Goal: Task Accomplishment & Management: Manage account settings

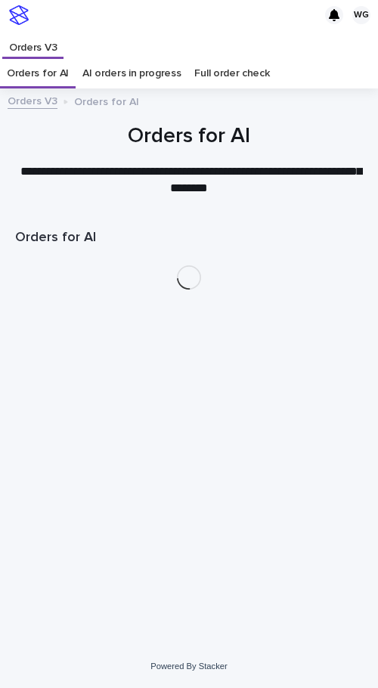
click at [325, 332] on div "Loading... Saving… Loading... Saving… Orders for AI" at bounding box center [189, 409] width 363 height 396
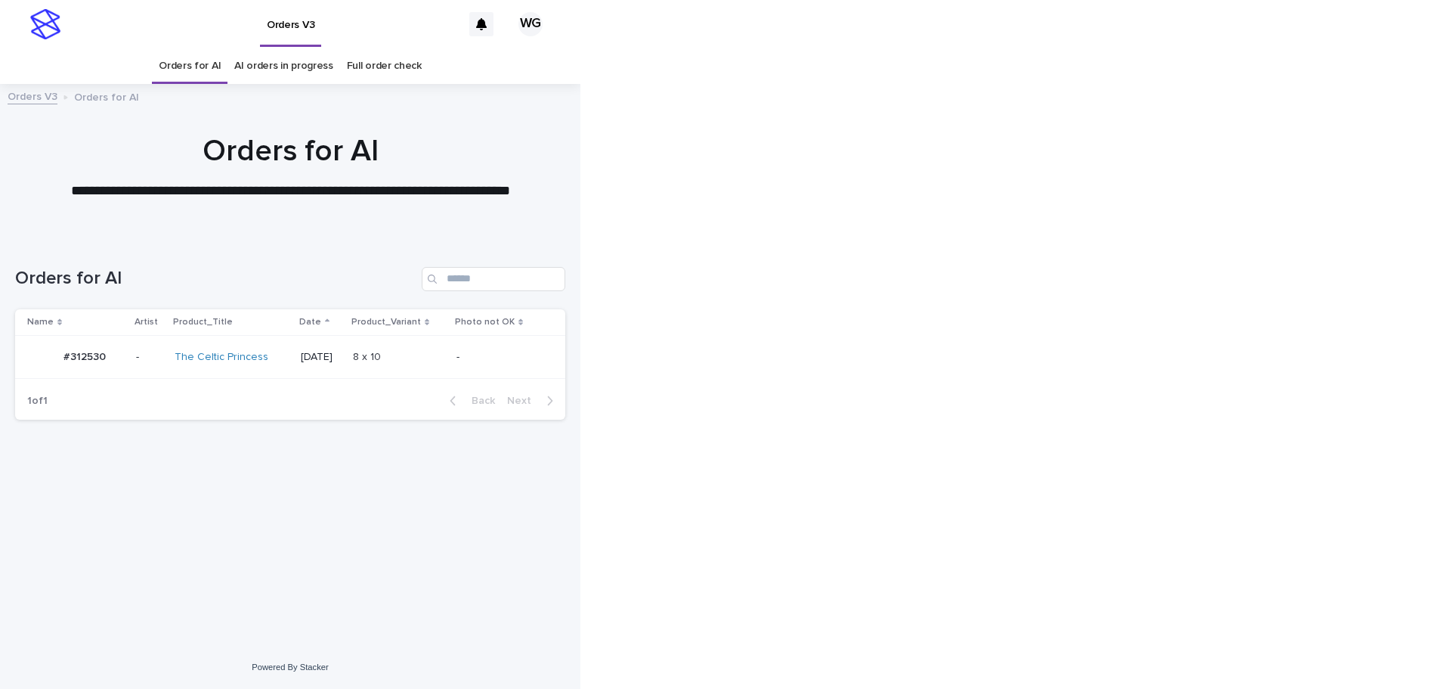
click at [458, 356] on td "-" at bounding box center [508, 357] width 116 height 43
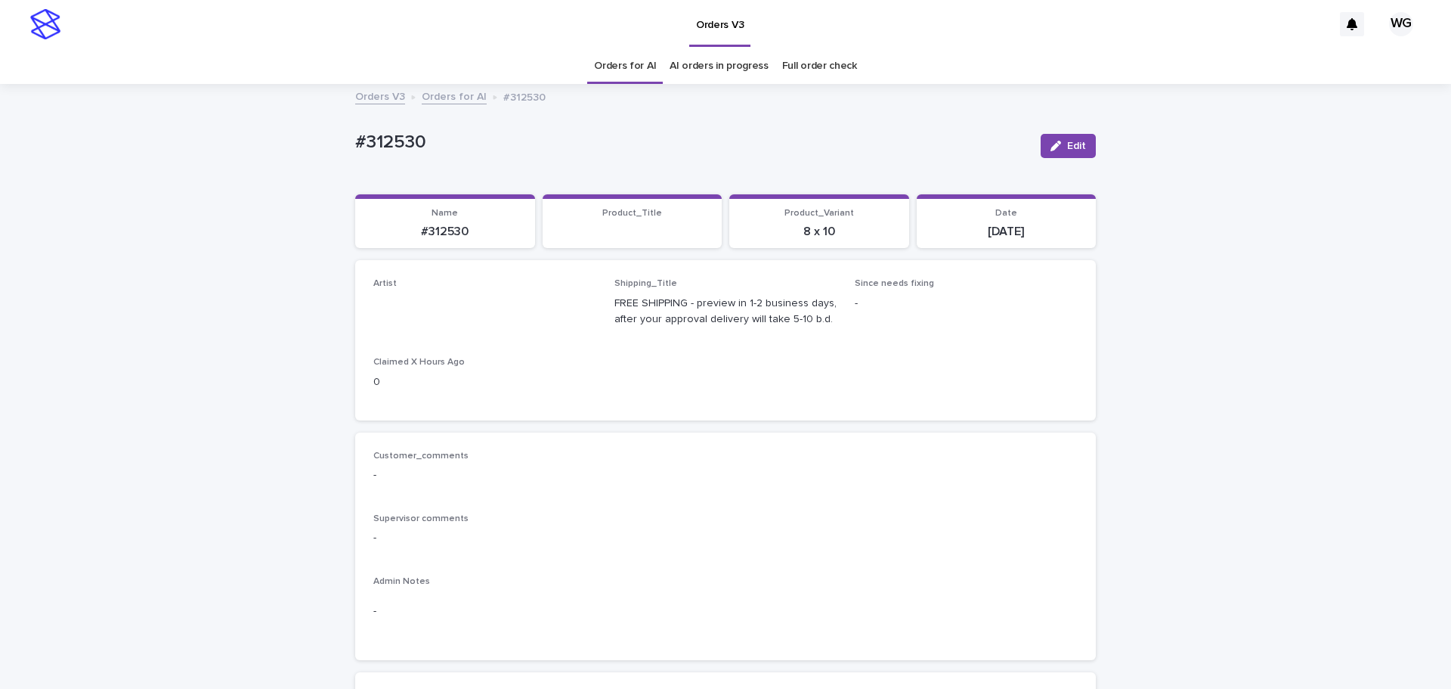
click at [492, 146] on span "Edit" at bounding box center [1076, 146] width 19 height 11
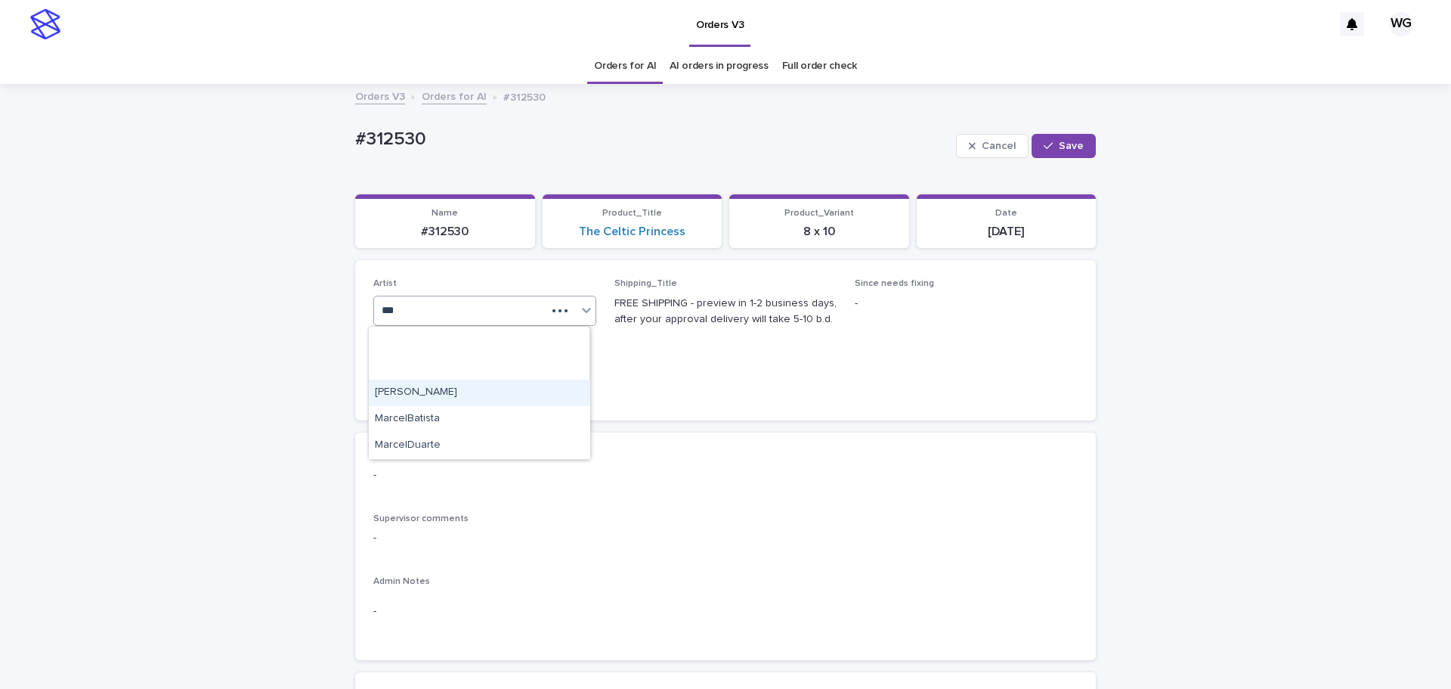
click at [455, 370] on div "Celina Lima MarcelBatista MarcelDuarte" at bounding box center [479, 393] width 221 height 132
click at [405, 376] on div "Celina Lima MarcelBatista MarcelDuarte" at bounding box center [479, 393] width 221 height 132
click at [408, 376] on div "Celina Lima MarcelBatista MarcelDuarte" at bounding box center [479, 393] width 221 height 132
click at [415, 367] on div "Celina Lima MarcelBatista MarcelDuarte" at bounding box center [479, 393] width 221 height 132
type input "***"
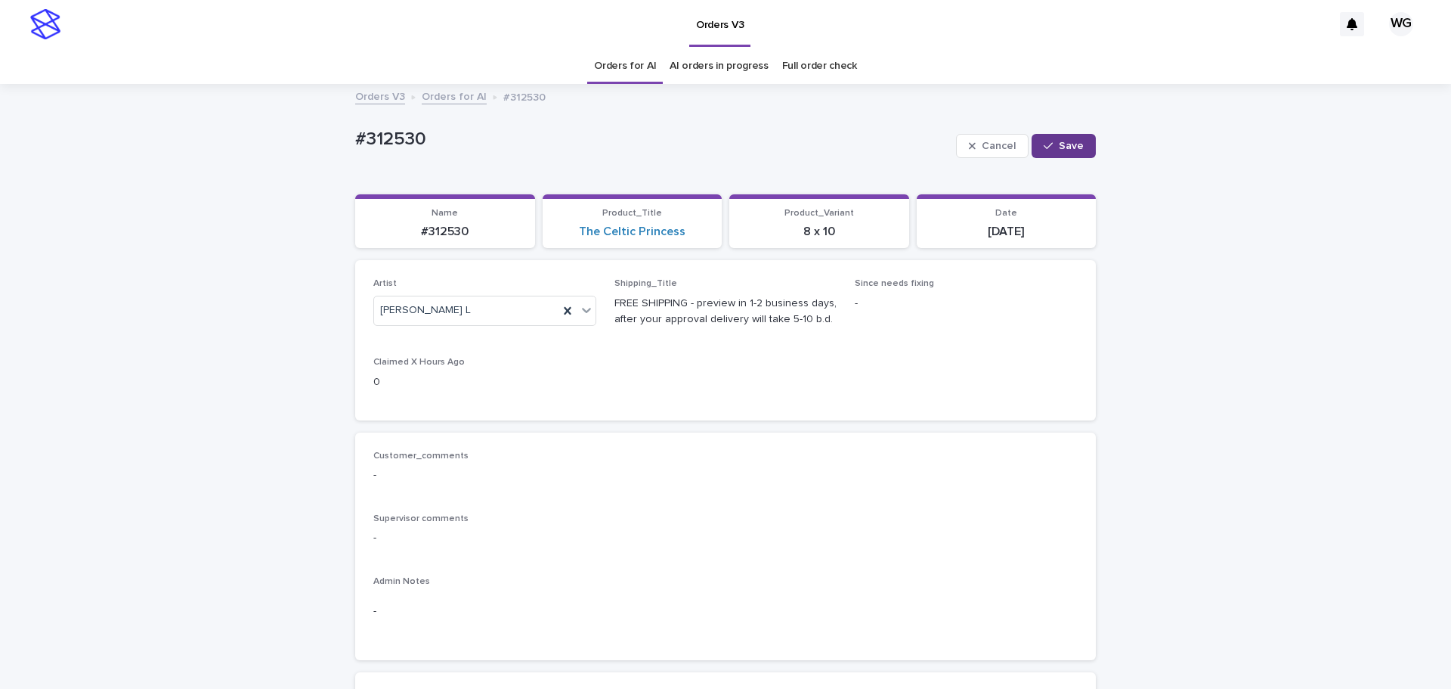
click at [492, 141] on button "Save" at bounding box center [1064, 146] width 64 height 24
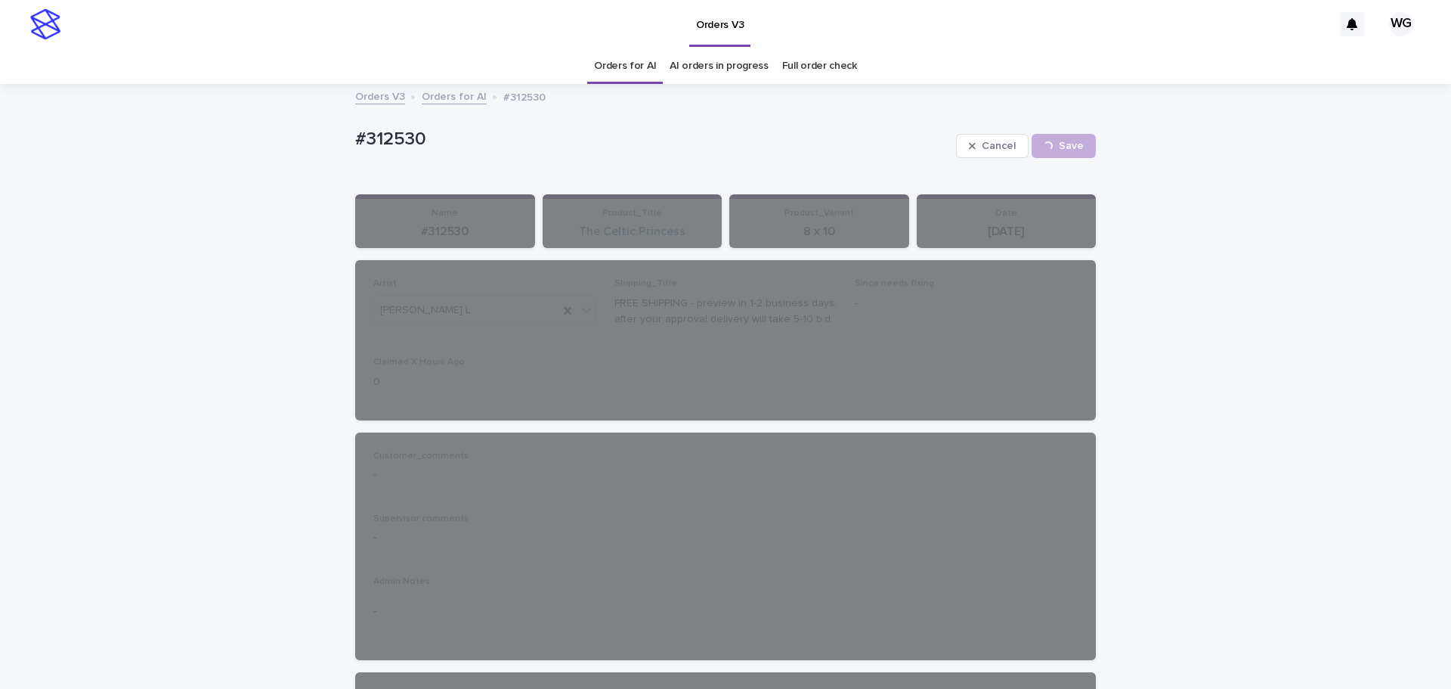
click at [492, 156] on button "Cancel" at bounding box center [992, 146] width 73 height 24
click at [492, 64] on link "Orders for AI" at bounding box center [625, 66] width 62 height 36
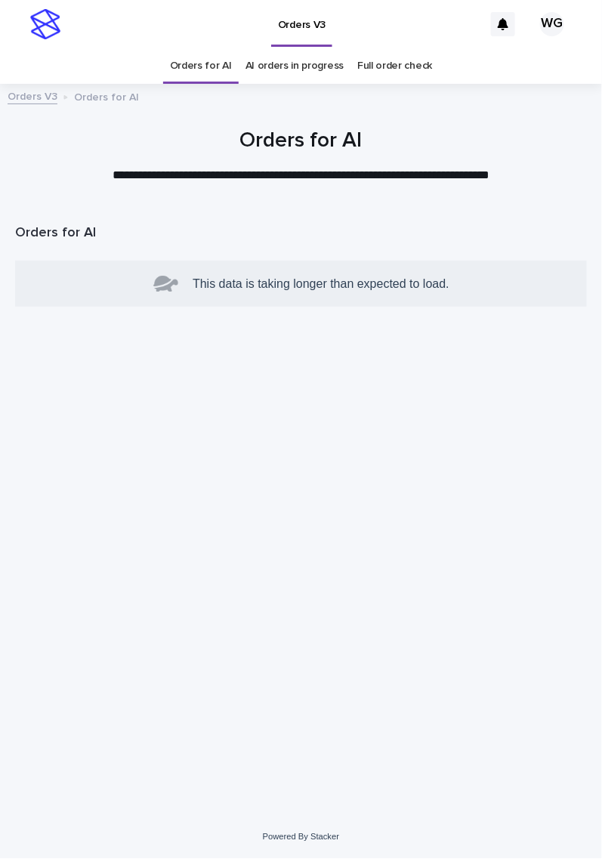
click at [132, 346] on div "Loading... Saving… Loading... Saving… Orders for AI This data is taking longer …" at bounding box center [301, 492] width 587 height 572
